Goal: Information Seeking & Learning: Learn about a topic

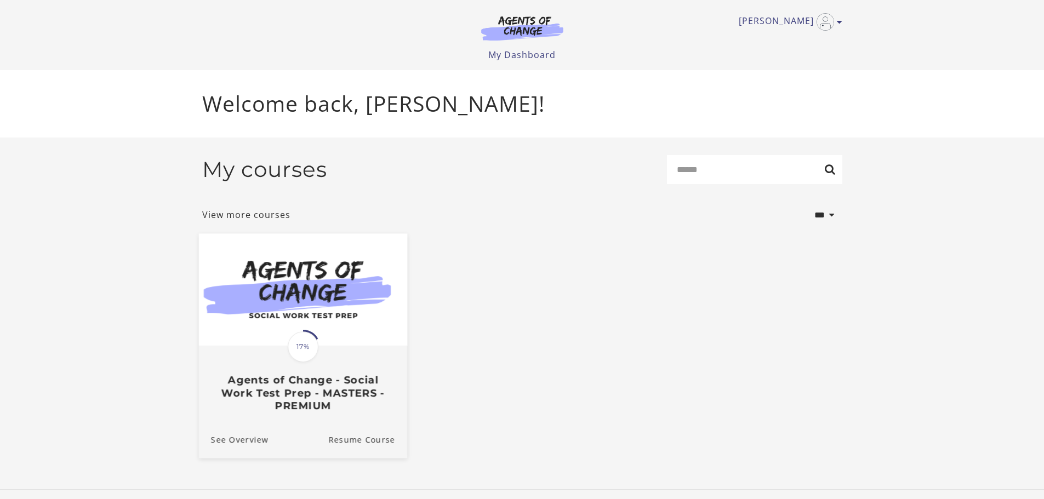
scroll to position [3, 0]
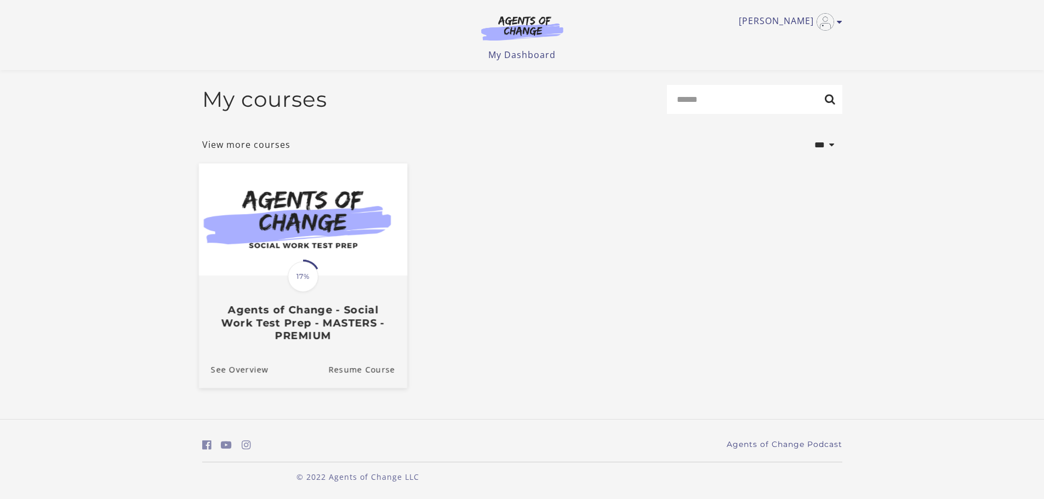
click at [343, 291] on div "Translation missing: en.liquid.partials.dashboard_course_card.progress_descript…" at bounding box center [302, 309] width 208 height 65
